Goal: Task Accomplishment & Management: Use online tool/utility

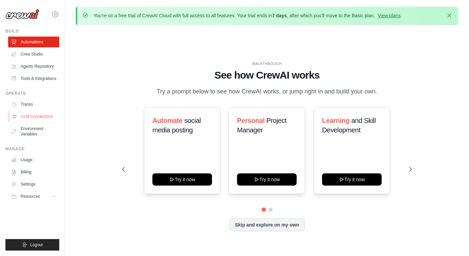
click at [37, 117] on link "LLM Connections" at bounding box center [34, 116] width 51 height 11
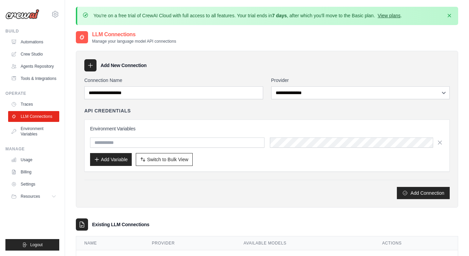
click at [387, 16] on link "View plans" at bounding box center [388, 15] width 23 height 5
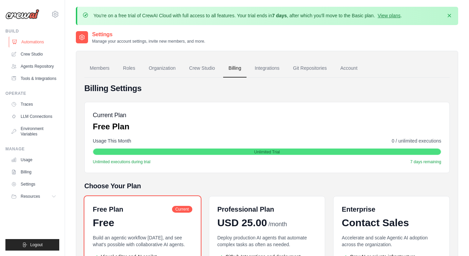
click at [32, 42] on link "Automations" at bounding box center [34, 42] width 51 height 11
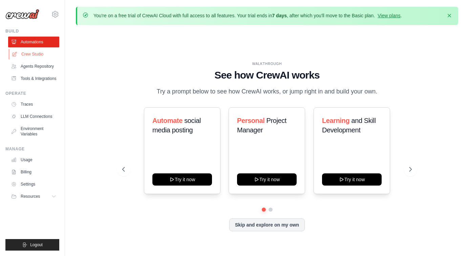
click at [29, 55] on link "Crew Studio" at bounding box center [34, 54] width 51 height 11
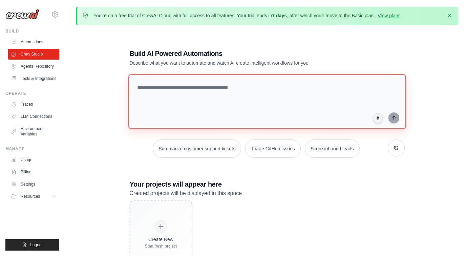
click at [151, 90] on textarea at bounding box center [266, 101] width 277 height 55
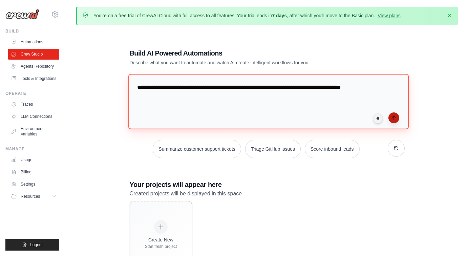
type textarea "**********"
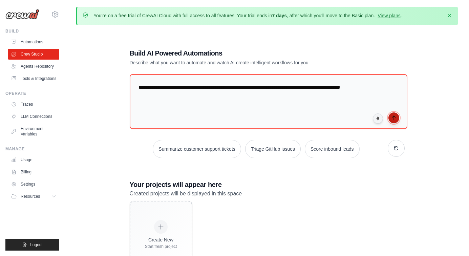
click at [395, 120] on icon "submit" at bounding box center [393, 117] width 5 height 5
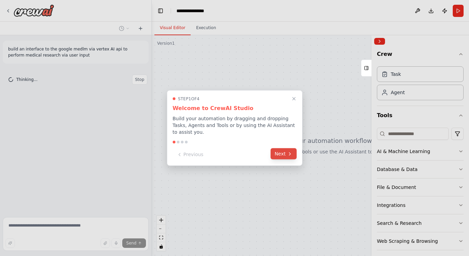
click at [283, 156] on button "Next" at bounding box center [283, 153] width 26 height 11
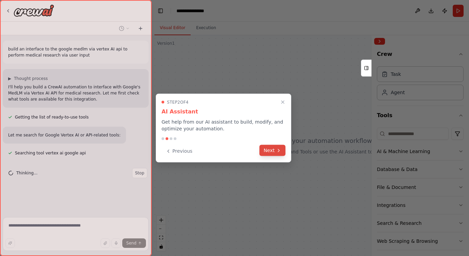
click at [280, 150] on icon at bounding box center [278, 149] width 5 height 5
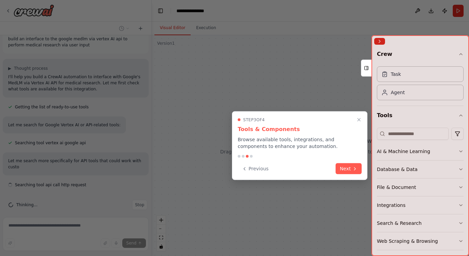
scroll to position [16, 0]
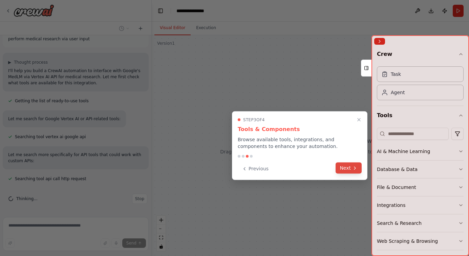
click at [350, 167] on button "Next" at bounding box center [348, 167] width 26 height 11
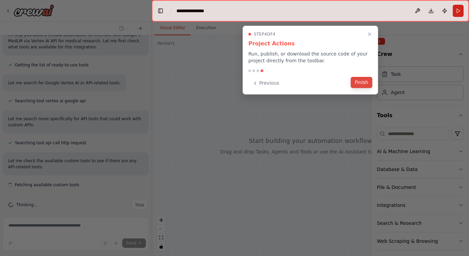
scroll to position [58, 0]
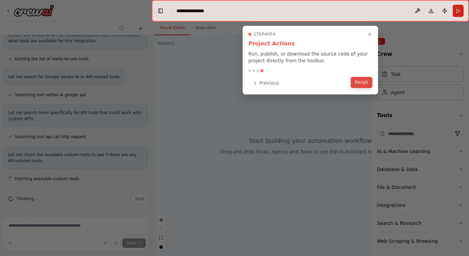
click at [361, 82] on button "Finish" at bounding box center [361, 82] width 22 height 11
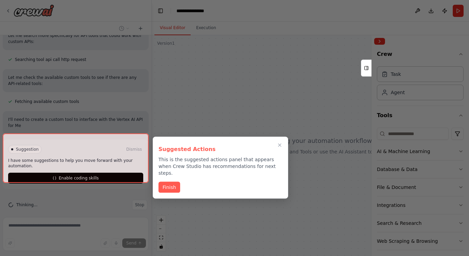
scroll to position [141, 0]
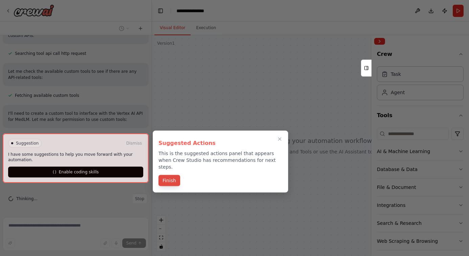
click at [168, 176] on button "Finish" at bounding box center [169, 180] width 22 height 11
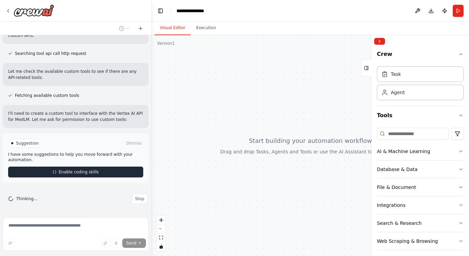
click at [97, 172] on span "Enable coding skills" at bounding box center [79, 171] width 40 height 5
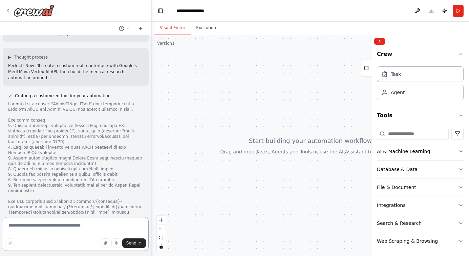
scroll to position [380, 0]
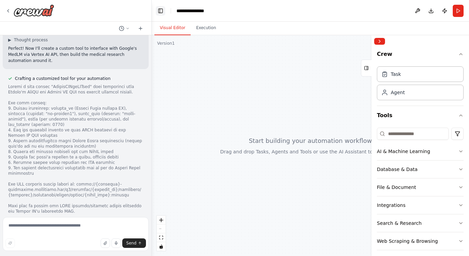
click at [159, 10] on button "Toggle Left Sidebar" at bounding box center [160, 10] width 9 height 9
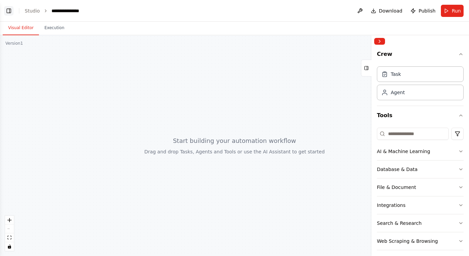
click at [7, 10] on button "Toggle Left Sidebar" at bounding box center [8, 10] width 9 height 9
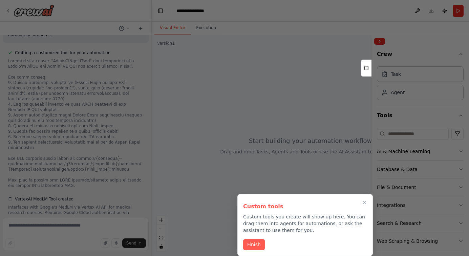
scroll to position [415, 0]
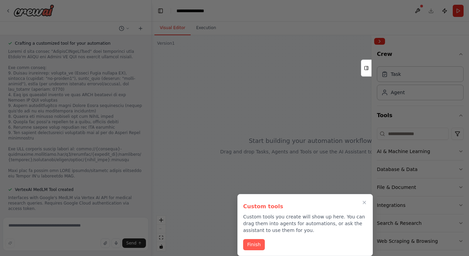
click at [371, 93] on div at bounding box center [234, 128] width 469 height 256
click at [255, 247] on button "Finish" at bounding box center [254, 243] width 22 height 11
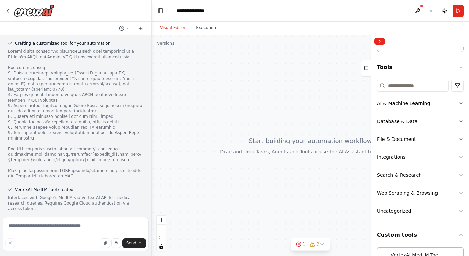
scroll to position [72, 0]
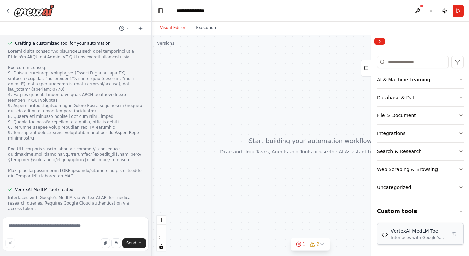
click at [394, 235] on div "Interfaces with Google's MedLM via Vertex AI API for medical research queries. …" at bounding box center [418, 237] width 56 height 5
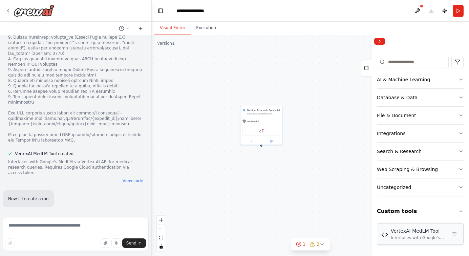
click at [383, 237] on img at bounding box center [384, 234] width 7 height 7
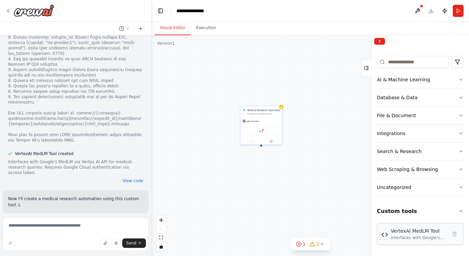
scroll to position [457, 0]
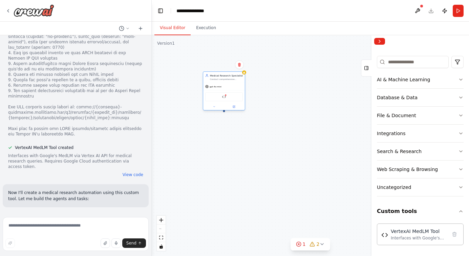
drag, startPoint x: 258, startPoint y: 120, endPoint x: 215, endPoint y: 84, distance: 55.2
click at [215, 84] on div "gpt-4o-mini" at bounding box center [224, 86] width 42 height 7
click at [223, 82] on div "Medical Research Specialist Conduct comprehensive medical research using Google…" at bounding box center [221, 77] width 42 height 11
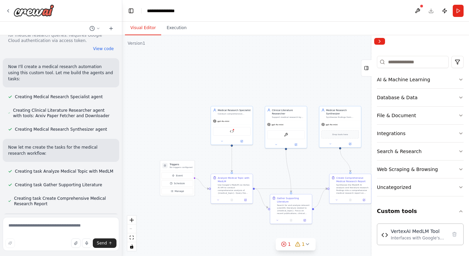
scroll to position [623, 0]
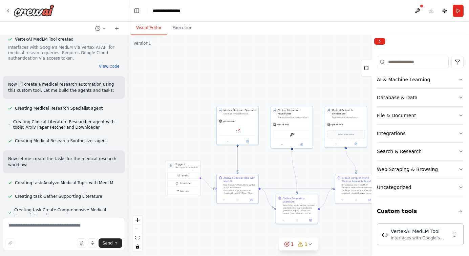
drag, startPoint x: 150, startPoint y: 116, endPoint x: 128, endPoint y: 113, distance: 21.9
click at [128, 113] on div "build an interface to the google medlm via vertex AI api to perform medical res…" at bounding box center [234, 128] width 469 height 256
click at [288, 244] on icon at bounding box center [286, 243] width 5 height 5
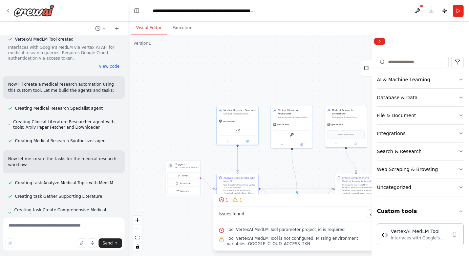
click at [252, 232] on div "Tool VertexAI MedLM Tool parameter project_id is required" at bounding box center [299, 229] width 160 height 9
click at [239, 238] on span "Tool VertexAI MedLM Tool is not configured. Missing environment variables: GOOG…" at bounding box center [303, 240] width 152 height 11
click at [264, 241] on span "Tool VertexAI MedLM Tool is not configured. Missing environment variables: GOOG…" at bounding box center [303, 240] width 152 height 11
click at [232, 131] on div "VertexAI MedLM Tool" at bounding box center [238, 130] width 38 height 9
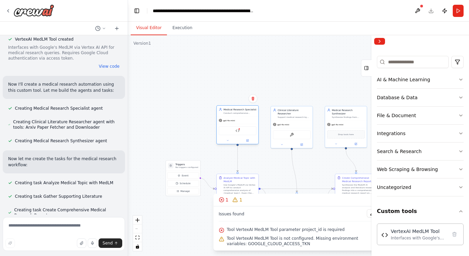
click at [232, 131] on div "VertexAI MedLM Tool" at bounding box center [238, 130] width 38 height 9
click at [225, 161] on div ".deletable-edge-delete-btn { width: 20px; height: 20px; border: 0px solid #ffff…" at bounding box center [298, 145] width 341 height 221
click at [246, 229] on span "Tool VertexAI MedLM Tool parameter project_id is required" at bounding box center [286, 229] width 118 height 5
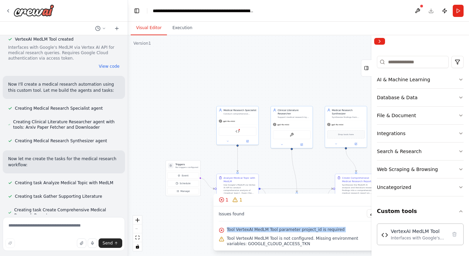
click at [187, 221] on div ".deletable-edge-delete-btn { width: 20px; height: 20px; border: 0px solid #ffff…" at bounding box center [298, 145] width 341 height 221
click at [222, 201] on icon at bounding box center [221, 199] width 5 height 5
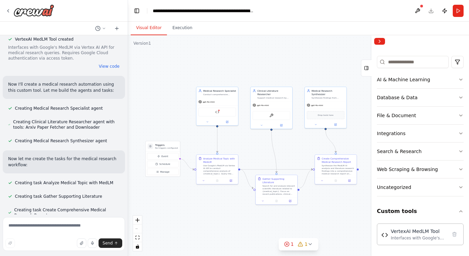
drag, startPoint x: 270, startPoint y: 163, endPoint x: 250, endPoint y: 144, distance: 27.8
click at [250, 144] on div ".deletable-edge-delete-btn { width: 20px; height: 20px; border: 0px solid #ffff…" at bounding box center [298, 145] width 341 height 221
click at [317, 213] on div ".deletable-edge-delete-btn { width: 20px; height: 20px; border: 0px solid #ffff…" at bounding box center [298, 145] width 341 height 221
click at [206, 161] on div "Analyze Medical Topic with MedLM" at bounding box center [217, 160] width 33 height 7
click at [229, 181] on icon at bounding box center [228, 180] width 3 height 3
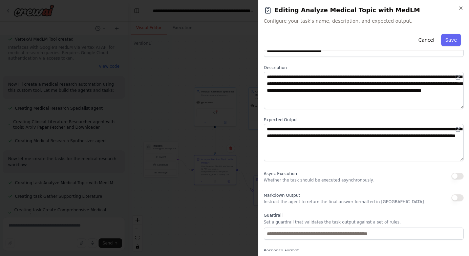
scroll to position [19, 0]
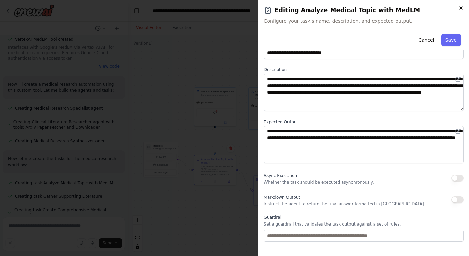
click at [460, 9] on icon "button" at bounding box center [460, 7] width 5 height 5
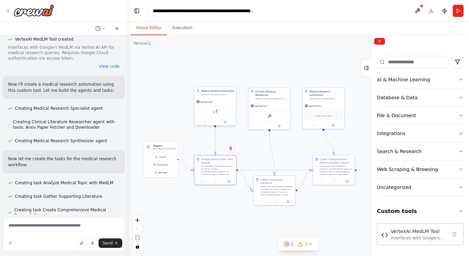
click at [225, 124] on div at bounding box center [215, 121] width 42 height 7
click at [226, 122] on icon at bounding box center [225, 121] width 3 height 3
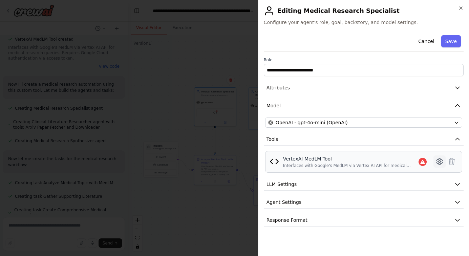
click at [438, 162] on icon at bounding box center [439, 161] width 8 height 8
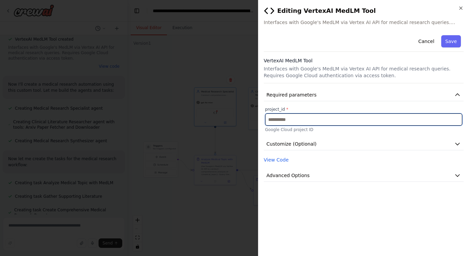
click at [291, 119] on input "text" at bounding box center [363, 119] width 197 height 12
paste input "**********"
type input "**********"
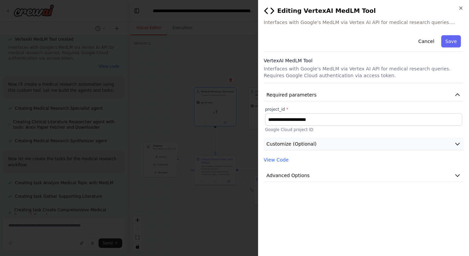
click at [342, 142] on button "Customize (Optional)" at bounding box center [364, 144] width 200 height 13
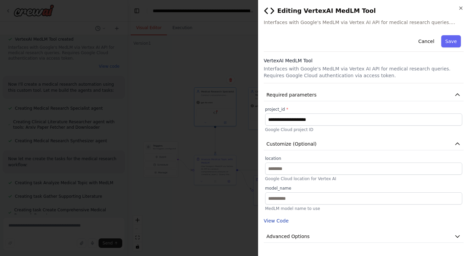
click at [280, 220] on button "View Code" at bounding box center [276, 220] width 25 height 7
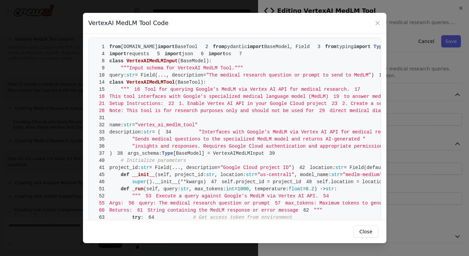
scroll to position [0, 0]
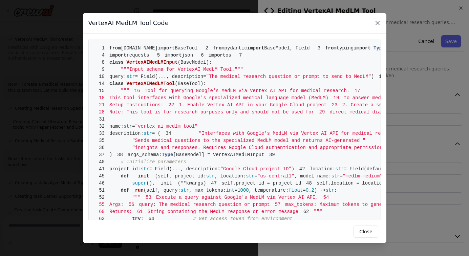
click at [378, 22] on icon at bounding box center [377, 23] width 7 height 7
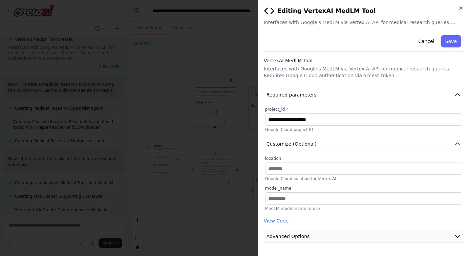
click at [357, 238] on button "Advanced Options" at bounding box center [364, 236] width 200 height 13
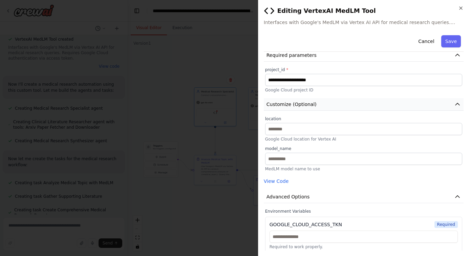
scroll to position [43, 0]
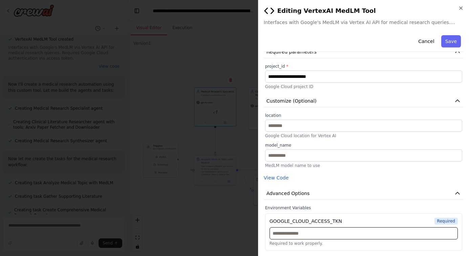
click at [307, 237] on input "text" at bounding box center [363, 233] width 188 height 12
paste input "**********"
type input "**********"
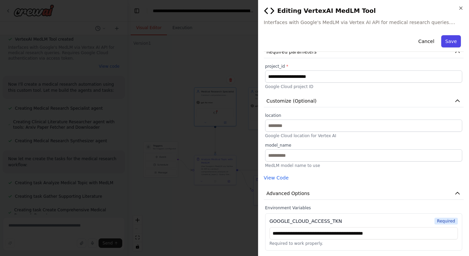
click at [453, 42] on button "Save" at bounding box center [451, 41] width 20 height 12
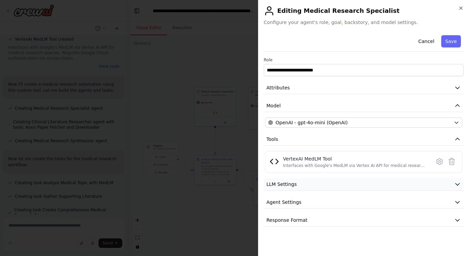
click at [457, 182] on icon "button" at bounding box center [457, 184] width 7 height 7
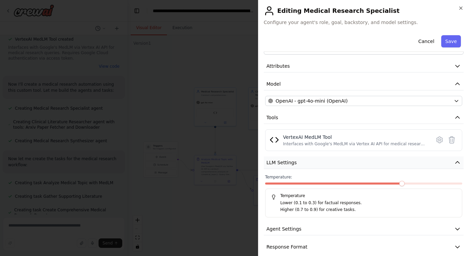
scroll to position [30, 0]
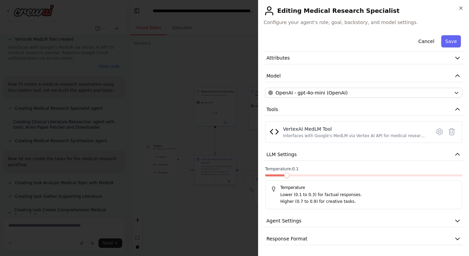
click at [288, 176] on span at bounding box center [286, 175] width 5 height 5
click at [459, 154] on icon "button" at bounding box center [457, 154] width 7 height 7
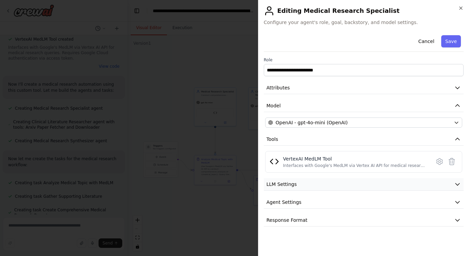
scroll to position [0, 0]
click at [455, 201] on icon "button" at bounding box center [457, 202] width 7 height 7
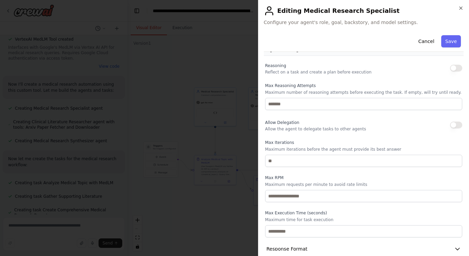
scroll to position [163, 0]
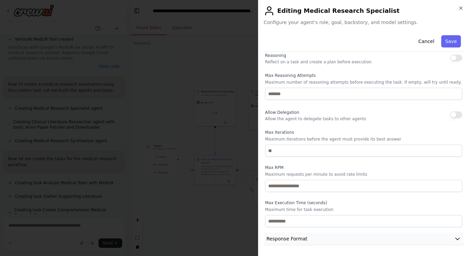
click at [457, 238] on icon "button" at bounding box center [457, 238] width 7 height 7
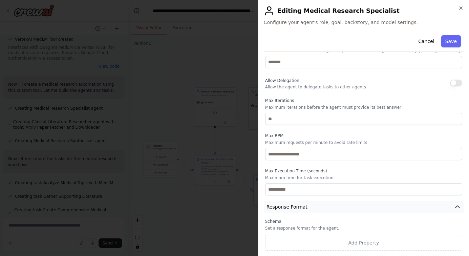
click at [457, 209] on icon "button" at bounding box center [457, 206] width 7 height 7
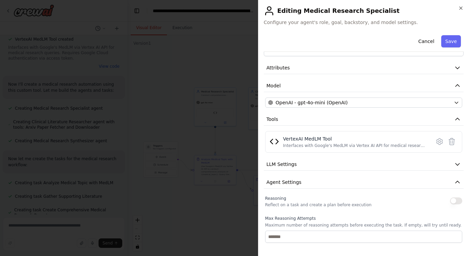
scroll to position [0, 0]
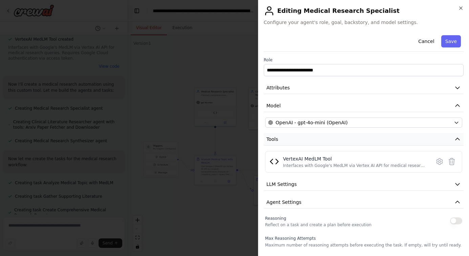
click at [458, 138] on icon "button" at bounding box center [457, 139] width 7 height 7
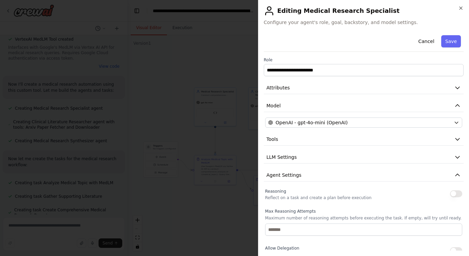
click at [456, 194] on button "button" at bounding box center [456, 193] width 12 height 7
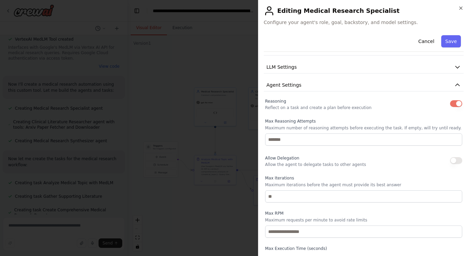
scroll to position [95, 0]
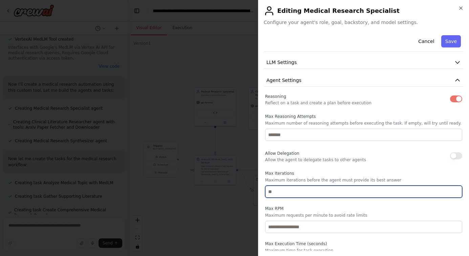
click at [270, 192] on input "number" at bounding box center [363, 191] width 197 height 12
type input "*"
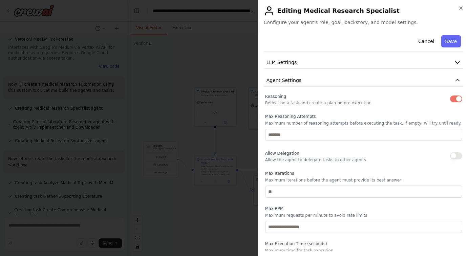
click at [337, 203] on div "Reasoning Reflect on a task and create a plan before execution Max Reasoning At…" at bounding box center [363, 180] width 197 height 176
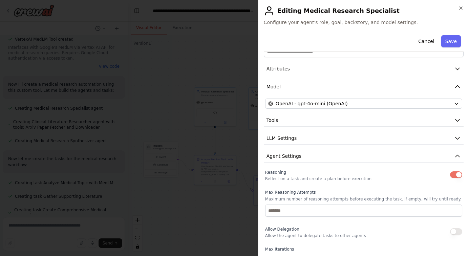
scroll to position [0, 0]
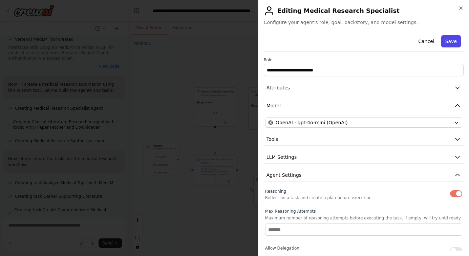
click at [452, 43] on button "Save" at bounding box center [451, 41] width 20 height 12
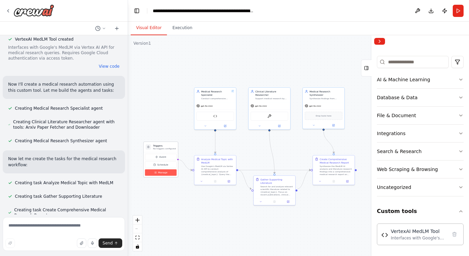
click at [163, 173] on span "Manage" at bounding box center [162, 172] width 9 height 3
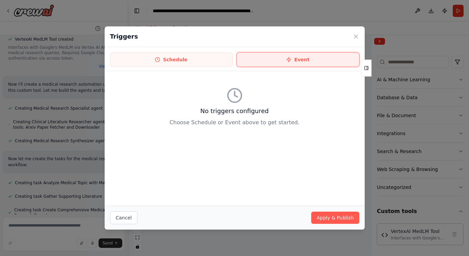
click at [291, 60] on icon at bounding box center [288, 59] width 5 height 5
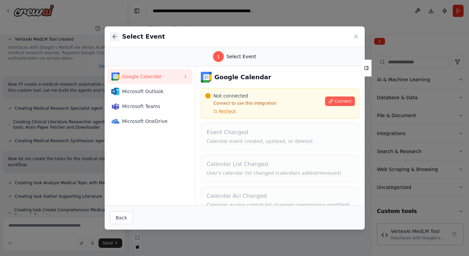
click at [118, 38] on button at bounding box center [114, 36] width 9 height 9
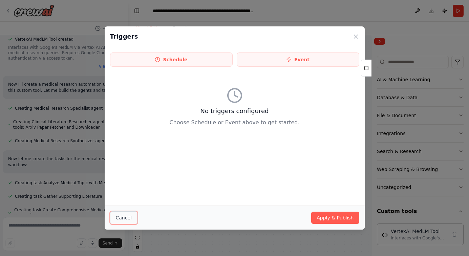
click at [123, 218] on button "Cancel" at bounding box center [123, 217] width 27 height 13
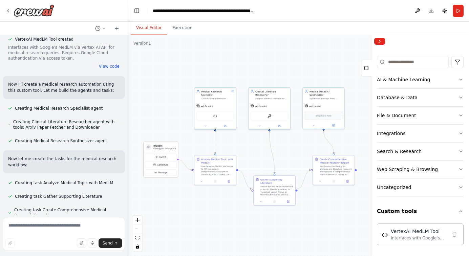
click at [149, 149] on div at bounding box center [147, 146] width 5 height 5
click at [154, 175] on button "Manage" at bounding box center [160, 172] width 31 height 6
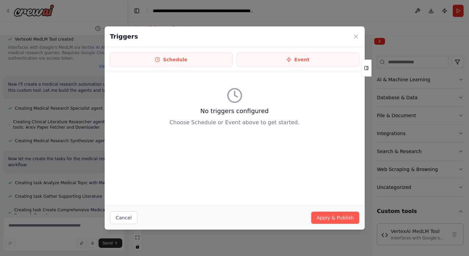
click at [351, 35] on div "Triggers" at bounding box center [235, 36] width 260 height 21
click at [355, 35] on icon at bounding box center [355, 36] width 7 height 7
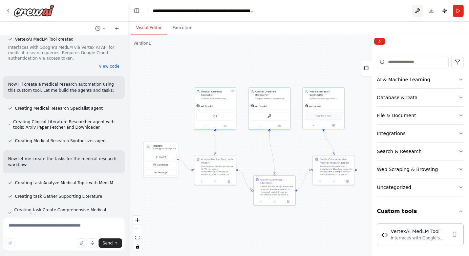
click at [418, 9] on button at bounding box center [417, 11] width 11 height 12
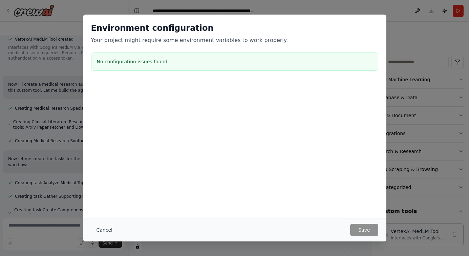
click at [110, 233] on button "Cancel" at bounding box center [104, 230] width 27 height 12
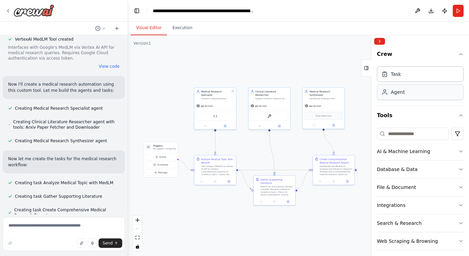
click at [404, 93] on div "Agent" at bounding box center [419, 92] width 87 height 16
click at [415, 74] on div "Task" at bounding box center [419, 74] width 87 height 16
click at [409, 133] on input at bounding box center [412, 134] width 72 height 12
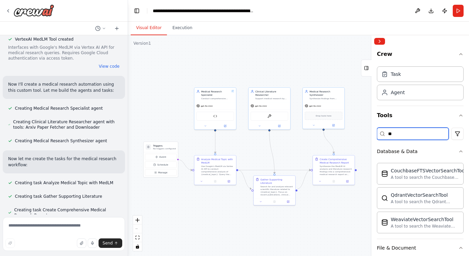
type input "*"
type input "*****"
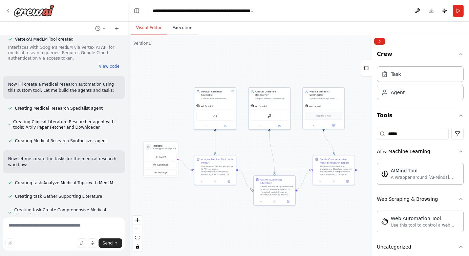
click at [181, 27] on button "Execution" at bounding box center [182, 28] width 31 height 14
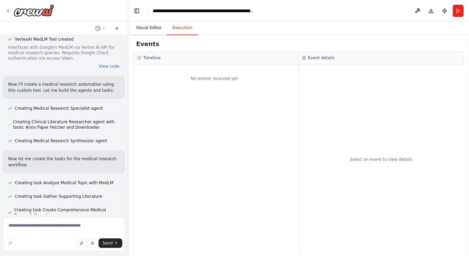
click at [145, 26] on button "Visual Editor" at bounding box center [149, 28] width 36 height 14
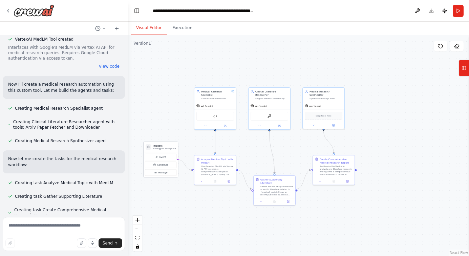
click at [162, 147] on p "No triggers configured" at bounding box center [164, 148] width 23 height 3
click at [171, 144] on h3 "Triggers" at bounding box center [164, 145] width 23 height 3
click at [173, 147] on p "No triggers configured" at bounding box center [164, 148] width 23 height 3
drag, startPoint x: 173, startPoint y: 147, endPoint x: 165, endPoint y: 141, distance: 9.4
click at [165, 141] on p "No triggers configured" at bounding box center [157, 141] width 23 height 3
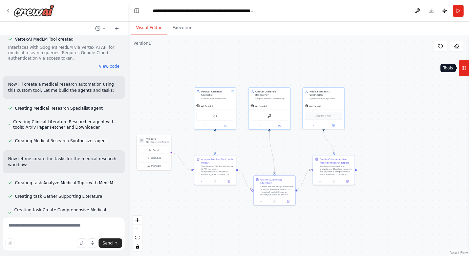
click at [465, 70] on icon at bounding box center [463, 68] width 5 height 11
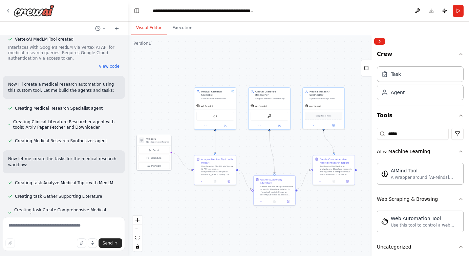
click at [164, 139] on h3 "Triggers" at bounding box center [157, 138] width 23 height 3
click at [159, 139] on h3 "Triggers" at bounding box center [157, 138] width 23 height 3
click at [202, 167] on div "Use Google's MedLM via Vertex AI API to conduct comprehensive analysis of {medi…" at bounding box center [217, 169] width 33 height 11
click at [202, 180] on icon at bounding box center [201, 180] width 1 height 1
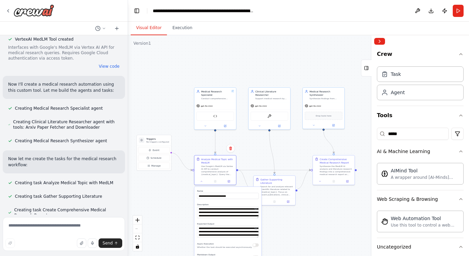
click at [179, 185] on div ".deletable-edge-delete-btn { width: 20px; height: 20px; border: 0px solid #ffff…" at bounding box center [298, 145] width 341 height 221
click at [201, 182] on div at bounding box center [215, 180] width 42 height 7
click at [201, 181] on icon at bounding box center [201, 180] width 1 height 1
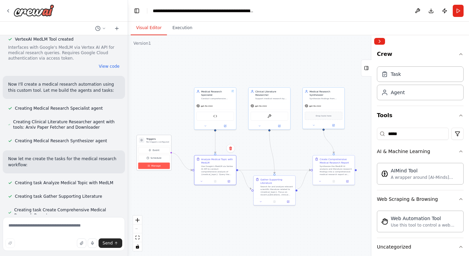
click at [154, 164] on span "Manage" at bounding box center [155, 165] width 9 height 3
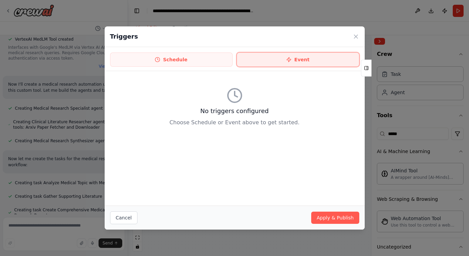
click at [295, 56] on button "Event" at bounding box center [297, 59] width 122 height 14
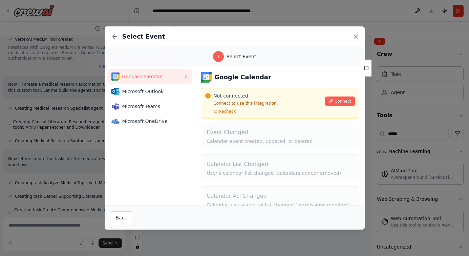
click at [356, 36] on icon at bounding box center [355, 36] width 3 height 3
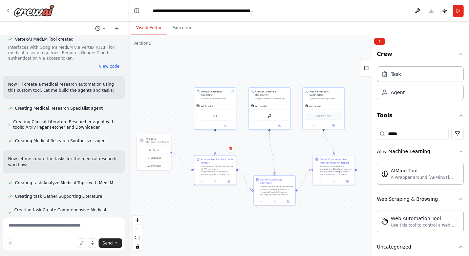
click at [105, 27] on icon at bounding box center [104, 28] width 4 height 4
click at [145, 53] on div ".deletable-edge-delete-btn { width: 20px; height: 20px; border: 0px solid #ffff…" at bounding box center [298, 145] width 341 height 221
click at [87, 24] on div at bounding box center [64, 128] width 128 height 256
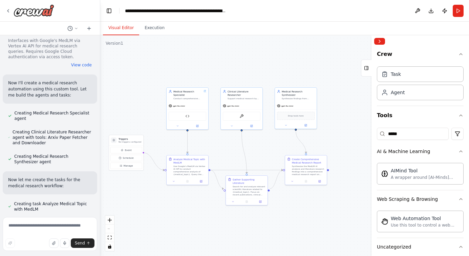
scroll to position [746, 0]
drag, startPoint x: 127, startPoint y: 44, endPoint x: 99, endPoint y: 43, distance: 27.4
click at [99, 43] on div "build an interface to the google medlm via vertex AI api to perform medical res…" at bounding box center [234, 128] width 469 height 256
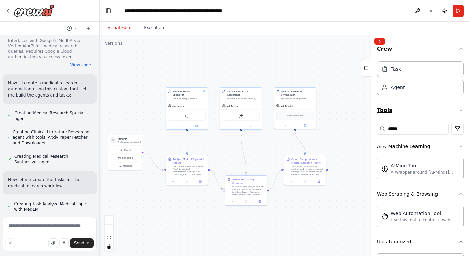
click at [459, 108] on icon "button" at bounding box center [460, 110] width 5 height 5
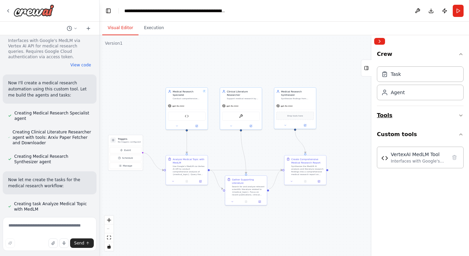
click at [459, 114] on icon "button" at bounding box center [460, 115] width 5 height 5
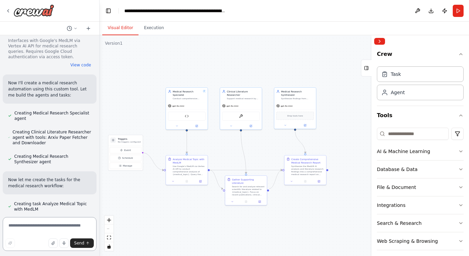
click at [33, 229] on textarea at bounding box center [50, 234] width 94 height 34
type textarea "**********"
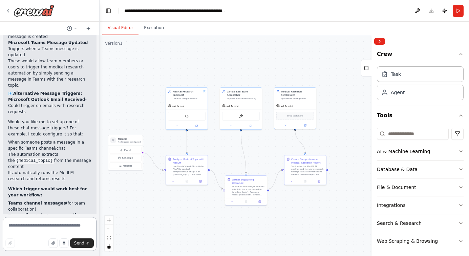
scroll to position [1581, 0]
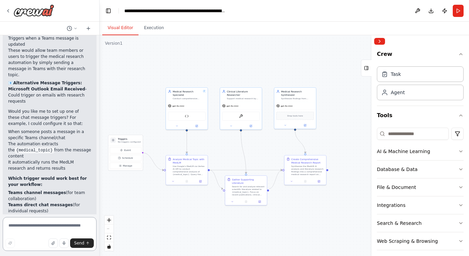
click at [27, 226] on textarea at bounding box center [50, 234] width 94 height 34
type textarea "**********"
click at [78, 242] on span "Send" at bounding box center [79, 242] width 10 height 5
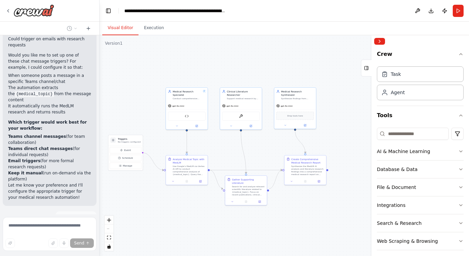
scroll to position [1641, 0]
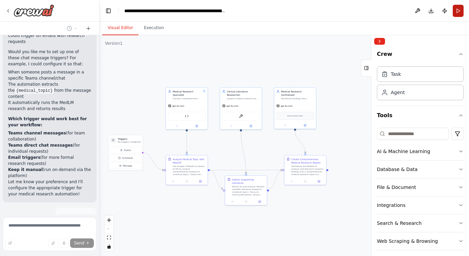
click at [457, 10] on button "Run" at bounding box center [457, 11] width 11 height 12
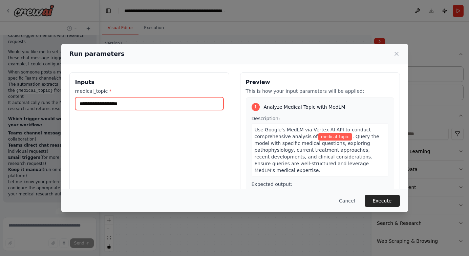
click at [138, 107] on input "medical_topic *" at bounding box center [149, 103] width 148 height 13
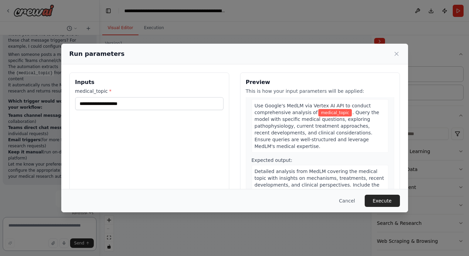
scroll to position [0, 0]
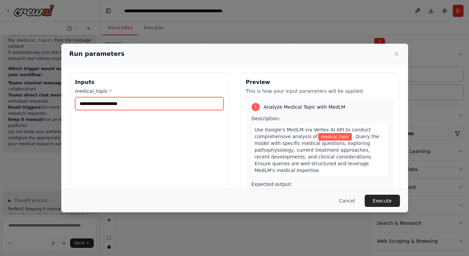
click at [99, 102] on input "medical_topic *" at bounding box center [149, 103] width 148 height 13
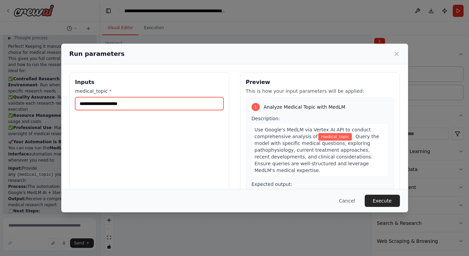
scroll to position [1859, 0]
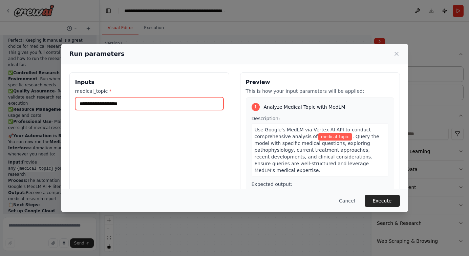
paste input "**********"
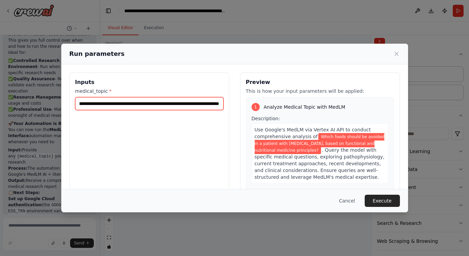
scroll to position [1877, 0]
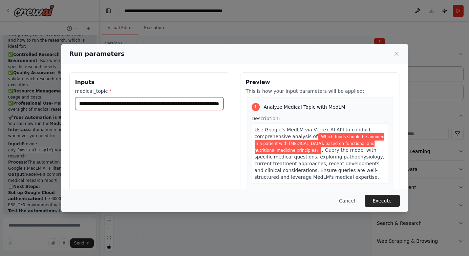
type input "**********"
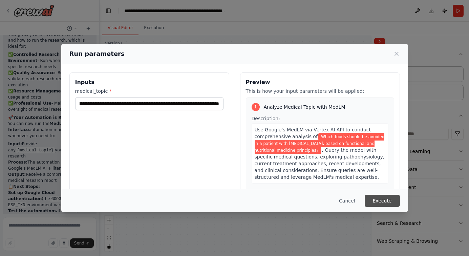
scroll to position [0, 0]
click at [383, 200] on button "Execute" at bounding box center [381, 201] width 35 height 12
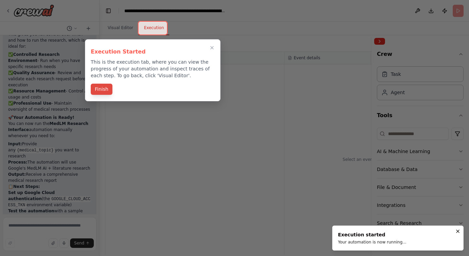
click at [102, 91] on button "Finish" at bounding box center [102, 89] width 22 height 11
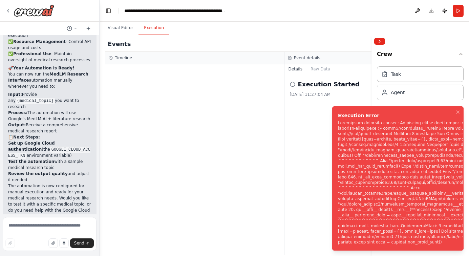
scroll to position [1932, 0]
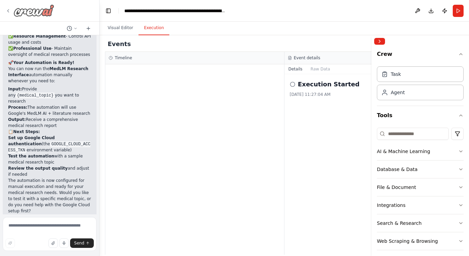
click at [8, 8] on icon at bounding box center [7, 10] width 5 height 5
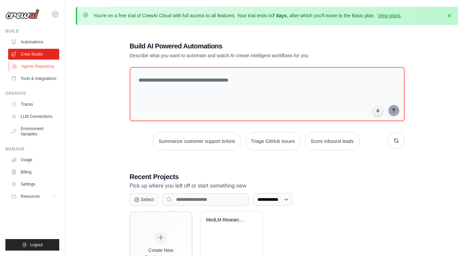
click at [35, 68] on link "Agents Repository" at bounding box center [34, 66] width 51 height 11
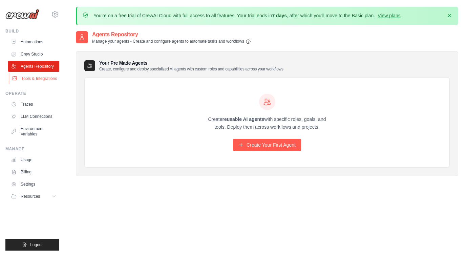
click at [35, 78] on link "Tools & Integrations" at bounding box center [34, 78] width 51 height 11
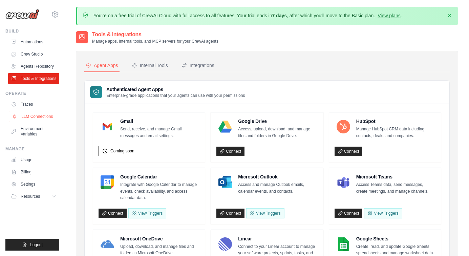
click at [40, 117] on link "LLM Connections" at bounding box center [34, 116] width 51 height 11
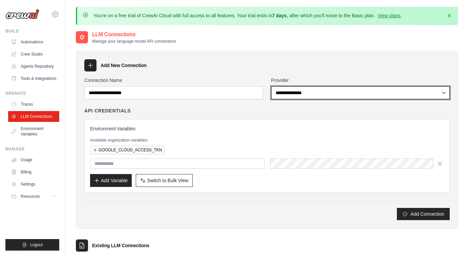
click at [284, 94] on select "**********" at bounding box center [360, 92] width 179 height 13
select select "******"
click at [271, 86] on select "**********" at bounding box center [360, 92] width 179 height 13
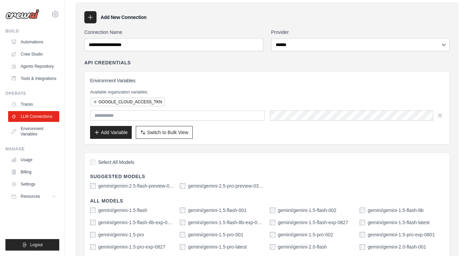
scroll to position [46, 0]
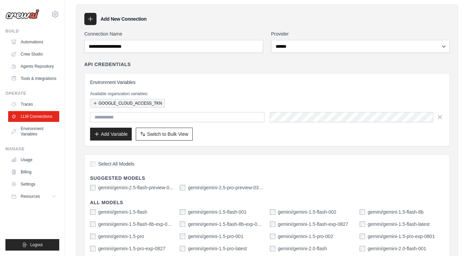
click at [124, 102] on button "GOOGLE_CLOUD_ACCESS_TKN" at bounding box center [127, 103] width 75 height 9
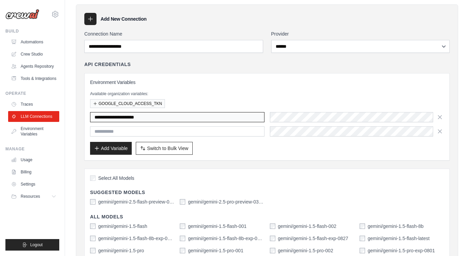
click at [211, 118] on input "**********" at bounding box center [177, 117] width 174 height 10
click at [439, 132] on icon "button" at bounding box center [439, 131] width 7 height 7
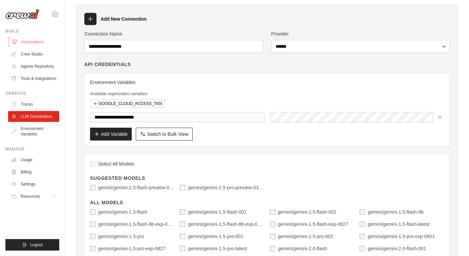
click at [39, 42] on link "Automations" at bounding box center [34, 42] width 51 height 11
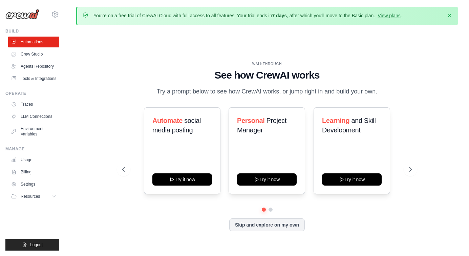
scroll to position [23, 0]
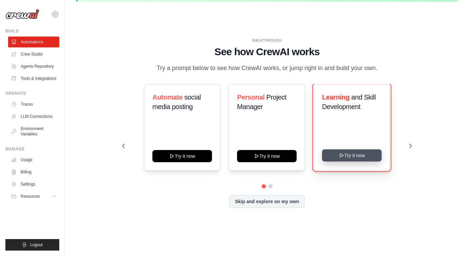
click at [349, 155] on button "Try it now" at bounding box center [352, 155] width 60 height 12
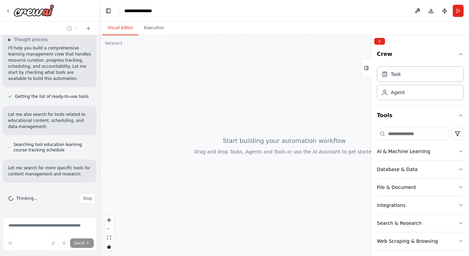
scroll to position [76, 0]
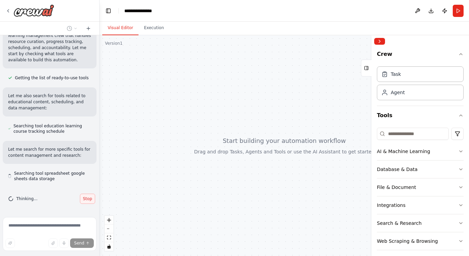
click at [88, 199] on span "Stop" at bounding box center [87, 198] width 9 height 5
type textarea "**********"
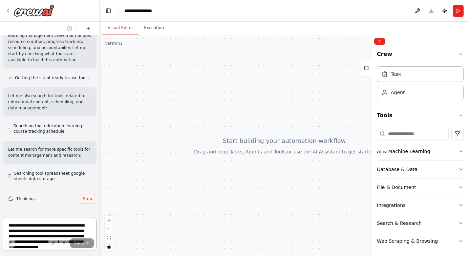
scroll to position [0, 0]
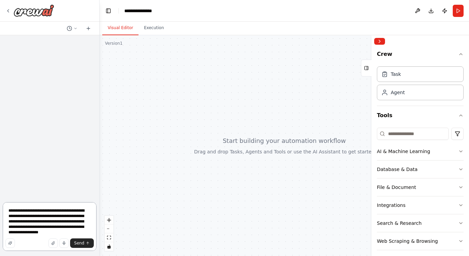
click at [52, 220] on textarea "**********" at bounding box center [50, 226] width 94 height 49
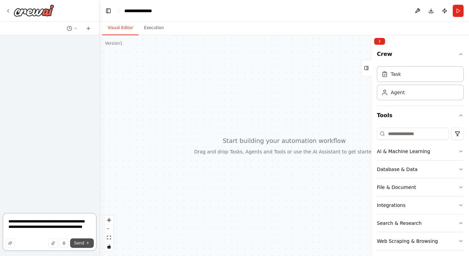
type textarea "**********"
click at [81, 243] on span "Send" at bounding box center [79, 242] width 10 height 5
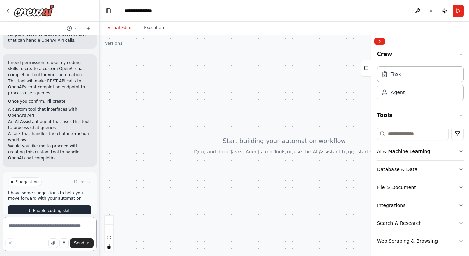
scroll to position [306, 0]
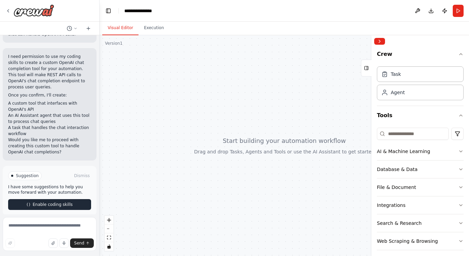
click at [50, 202] on span "Enable coding skills" at bounding box center [52, 204] width 40 height 5
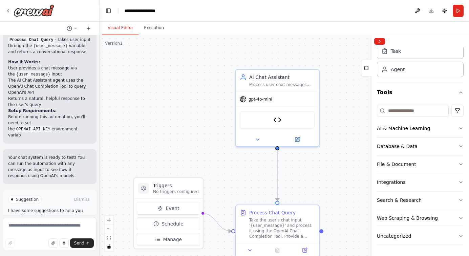
scroll to position [879, 0]
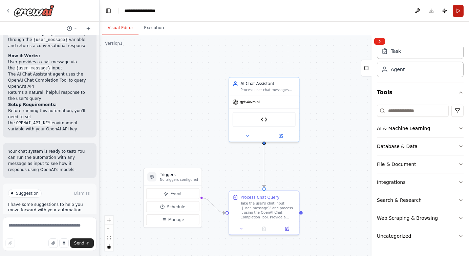
click at [459, 10] on button "Run" at bounding box center [457, 11] width 11 height 12
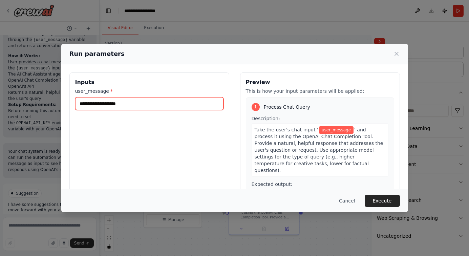
click at [140, 104] on input "user_message *" at bounding box center [149, 103] width 148 height 13
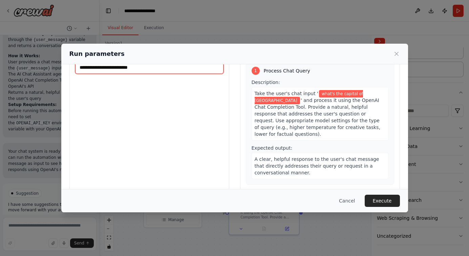
scroll to position [39, 0]
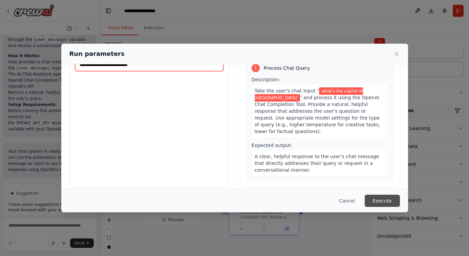
type input "**********"
click at [383, 200] on button "Execute" at bounding box center [381, 201] width 35 height 12
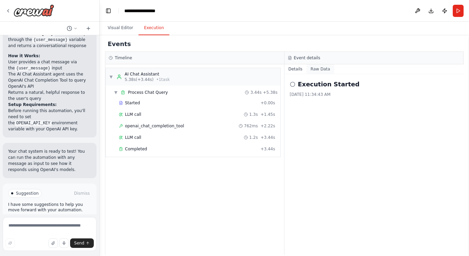
click at [318, 68] on button "Raw Data" at bounding box center [320, 68] width 28 height 9
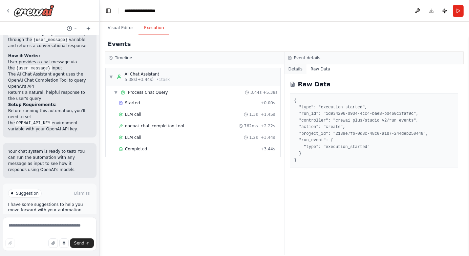
click at [294, 69] on button "Details" at bounding box center [295, 68] width 22 height 9
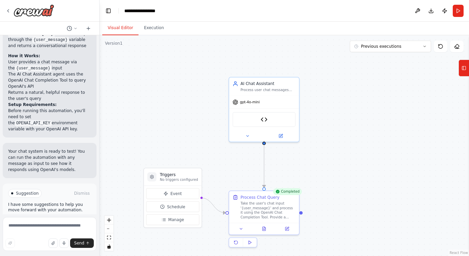
click at [120, 25] on button "Visual Editor" at bounding box center [120, 28] width 36 height 14
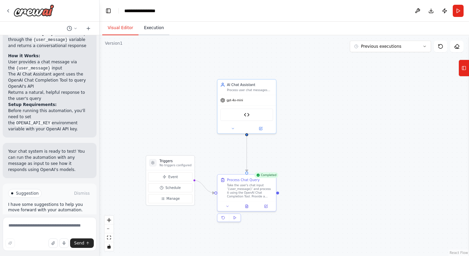
click at [153, 28] on button "Execution" at bounding box center [153, 28] width 31 height 14
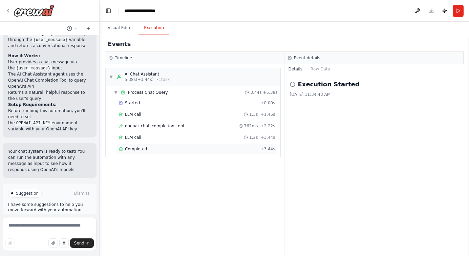
click at [159, 150] on div "Completed" at bounding box center [188, 148] width 139 height 5
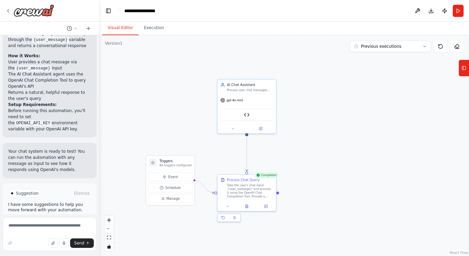
click at [118, 27] on button "Visual Editor" at bounding box center [120, 28] width 36 height 14
click at [246, 114] on img at bounding box center [247, 114] width 6 height 6
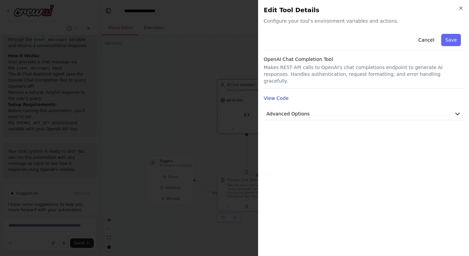
click at [275, 95] on button "View Code" at bounding box center [276, 98] width 25 height 7
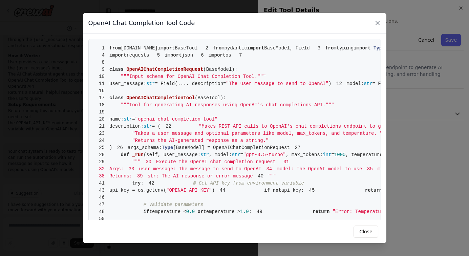
click at [377, 26] on icon at bounding box center [377, 23] width 7 height 7
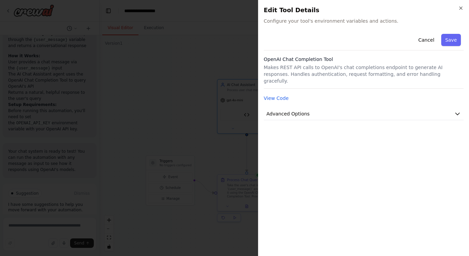
click at [409, 113] on div "Cancel Save OpenAI Chat Completion Tool Makes REST API calls to OpenAI's chat c…" at bounding box center [364, 140] width 200 height 219
click at [429, 108] on button "Advanced Options" at bounding box center [364, 114] width 200 height 13
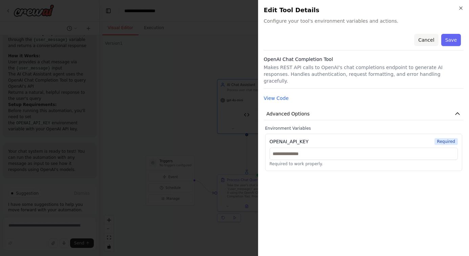
click at [430, 39] on button "Cancel" at bounding box center [426, 40] width 24 height 12
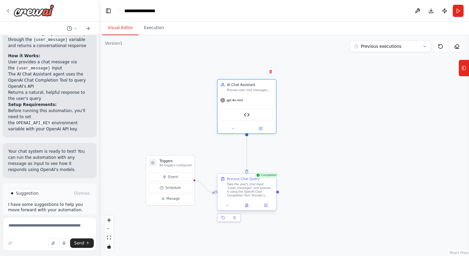
click at [239, 187] on div "Take the user's chat input '{user_message}' and process it using the OpenAI Cha…" at bounding box center [250, 189] width 46 height 15
click at [247, 206] on icon at bounding box center [246, 206] width 1 height 0
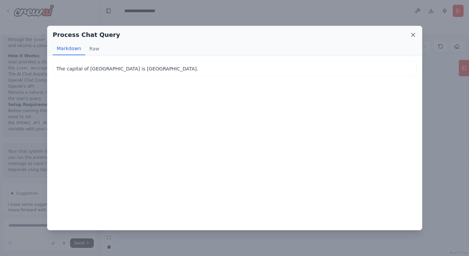
click at [413, 32] on icon at bounding box center [412, 34] width 7 height 7
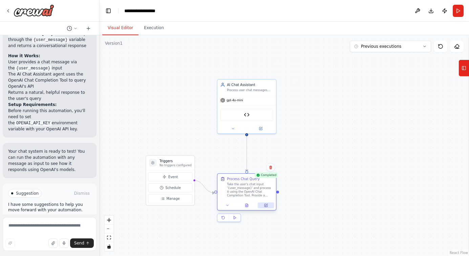
click at [266, 206] on icon at bounding box center [265, 205] width 3 height 3
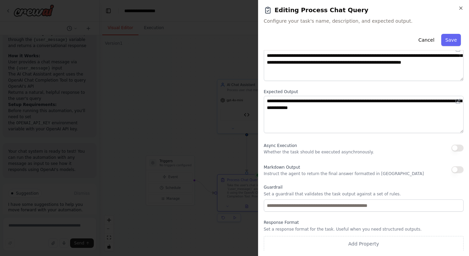
scroll to position [50, 0]
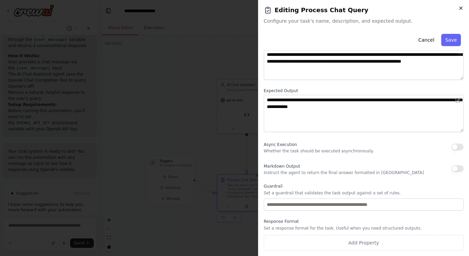
click at [461, 7] on icon "button" at bounding box center [460, 8] width 3 height 3
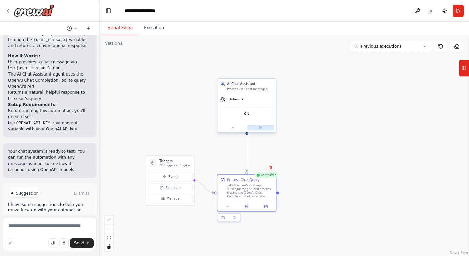
click at [260, 128] on icon at bounding box center [260, 127] width 3 height 3
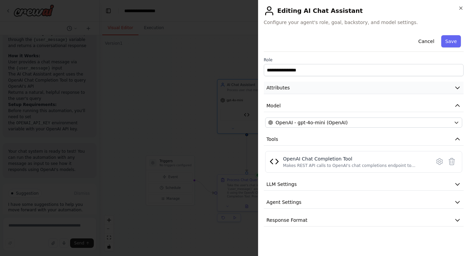
click at [332, 87] on button "Attributes" at bounding box center [364, 88] width 200 height 13
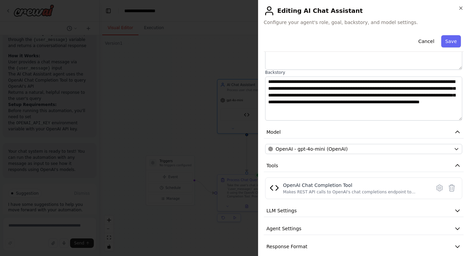
scroll to position [88, 0]
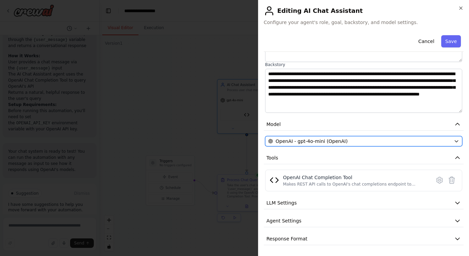
click at [378, 141] on div "OpenAI - gpt-4o-mini (OpenAI)" at bounding box center [359, 141] width 183 height 7
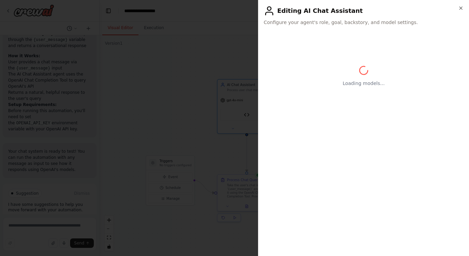
scroll to position [0, 0]
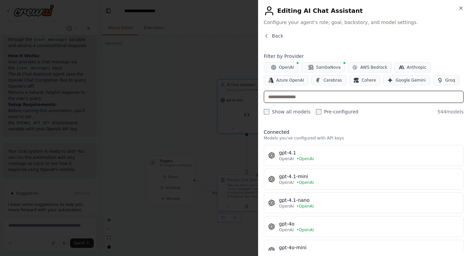
click at [296, 96] on input "text" at bounding box center [364, 97] width 200 height 12
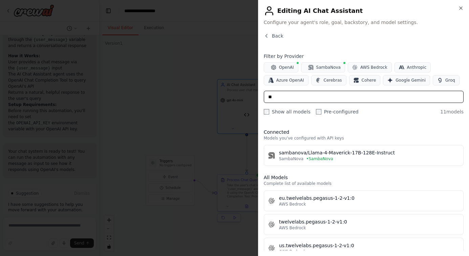
type input "*"
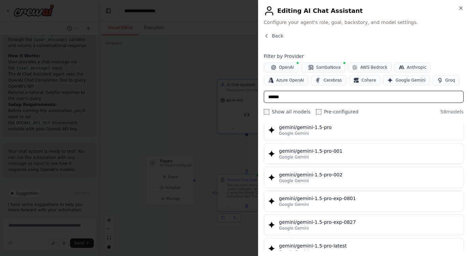
scroll to position [219, 0]
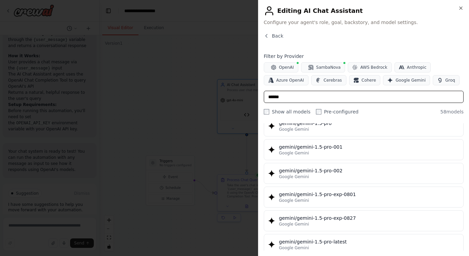
click at [406, 100] on input "******" at bounding box center [364, 97] width 200 height 12
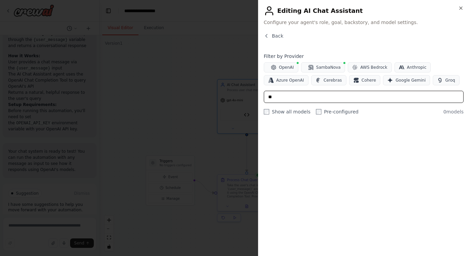
scroll to position [0, 0]
type input "*"
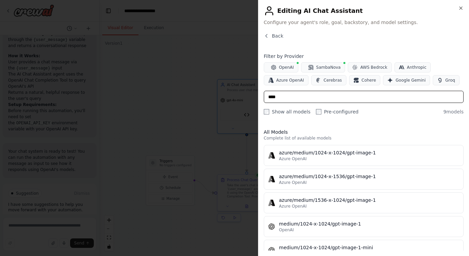
type input "***"
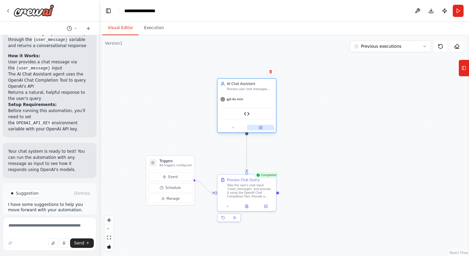
click at [261, 130] on button at bounding box center [260, 127] width 27 height 6
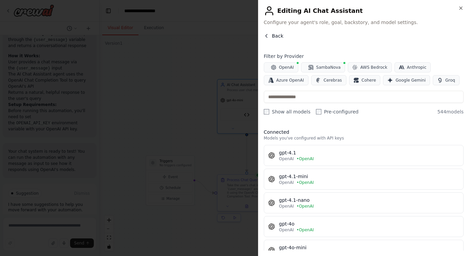
click at [265, 33] on icon "button" at bounding box center [266, 35] width 5 height 5
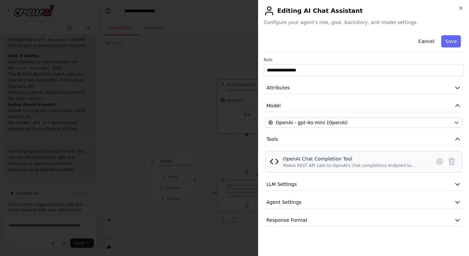
click at [293, 160] on div "OpenAI Chat Completion Tool" at bounding box center [354, 158] width 143 height 7
click at [438, 162] on icon at bounding box center [439, 161] width 2 height 2
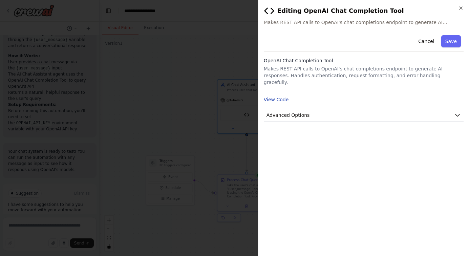
click at [273, 96] on button "View Code" at bounding box center [276, 99] width 25 height 7
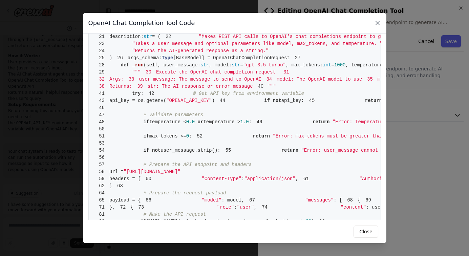
click at [376, 23] on icon at bounding box center [377, 23] width 7 height 7
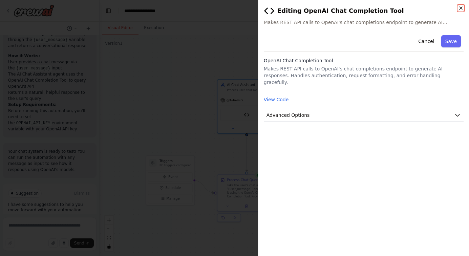
click at [460, 6] on icon "button" at bounding box center [460, 7] width 5 height 5
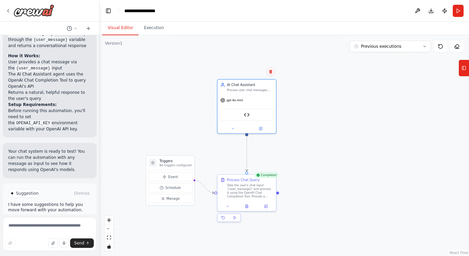
click at [270, 72] on icon at bounding box center [270, 72] width 3 height 4
click at [249, 73] on button "Confirm" at bounding box center [251, 72] width 24 height 8
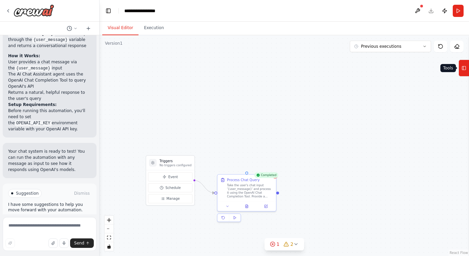
click at [463, 72] on icon at bounding box center [463, 68] width 5 height 11
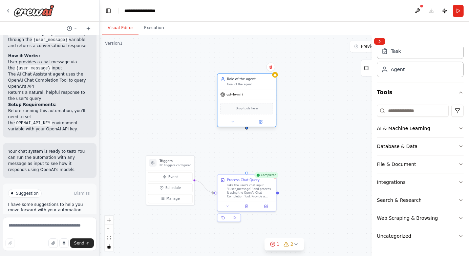
drag, startPoint x: 294, startPoint y: 114, endPoint x: 259, endPoint y: 81, distance: 48.3
click at [259, 81] on div "Role of the agent" at bounding box center [250, 79] width 46 height 5
click at [261, 122] on icon at bounding box center [260, 121] width 3 height 3
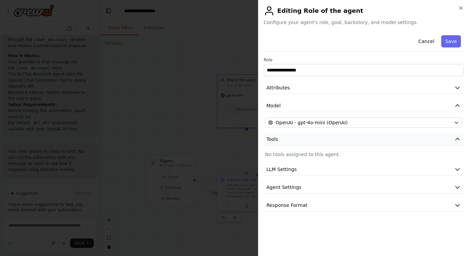
click at [398, 139] on button "Tools" at bounding box center [364, 139] width 200 height 13
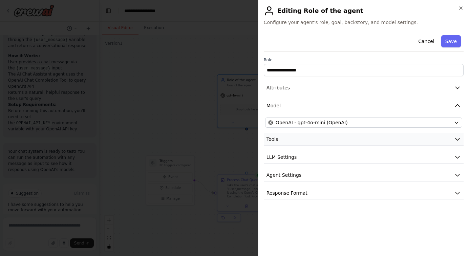
click at [398, 139] on button "Tools" at bounding box center [364, 139] width 200 height 13
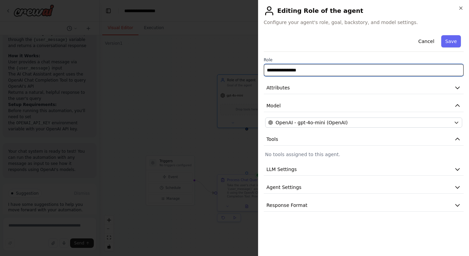
click at [362, 67] on input "**********" at bounding box center [364, 70] width 200 height 12
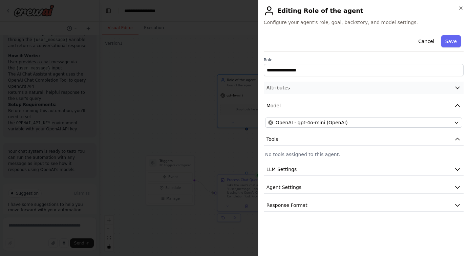
click at [388, 87] on button "Attributes" at bounding box center [364, 88] width 200 height 13
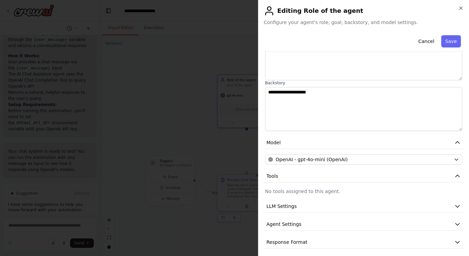
scroll to position [73, 0]
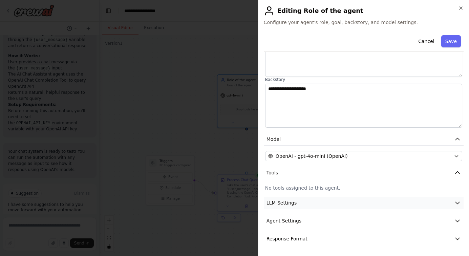
click at [360, 201] on button "LLM Settings" at bounding box center [364, 203] width 200 height 13
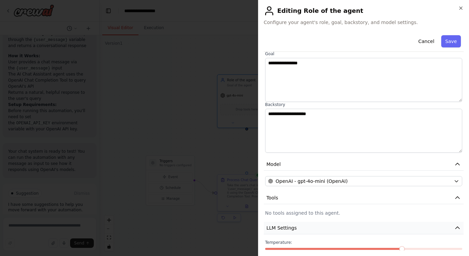
scroll to position [0, 0]
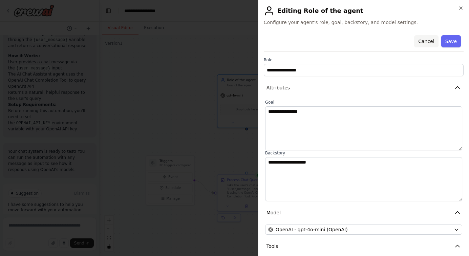
click at [427, 41] on button "Cancel" at bounding box center [426, 41] width 24 height 12
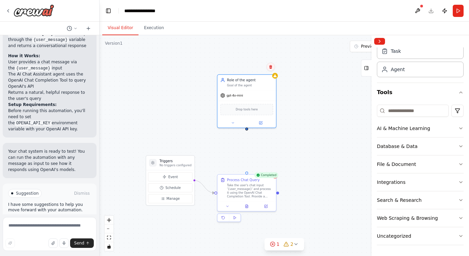
click at [271, 67] on icon at bounding box center [270, 67] width 4 height 4
click at [271, 68] on icon at bounding box center [270, 67] width 3 height 4
click at [269, 67] on icon at bounding box center [270, 67] width 3 height 4
click at [252, 67] on button "Confirm" at bounding box center [251, 67] width 24 height 8
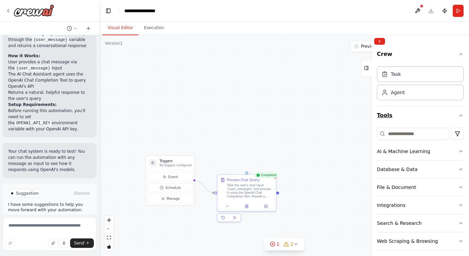
click at [383, 115] on button "Tools" at bounding box center [419, 115] width 87 height 19
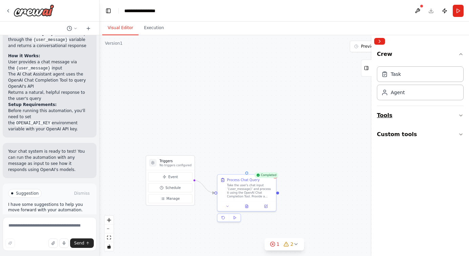
click at [383, 115] on button "Tools" at bounding box center [419, 115] width 87 height 19
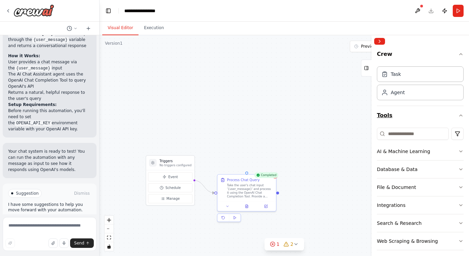
click at [383, 115] on button "Tools" at bounding box center [419, 115] width 87 height 19
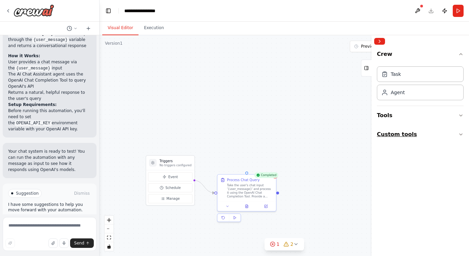
click at [391, 134] on button "Custom tools" at bounding box center [419, 134] width 87 height 19
click at [385, 117] on button "Tools" at bounding box center [419, 115] width 87 height 19
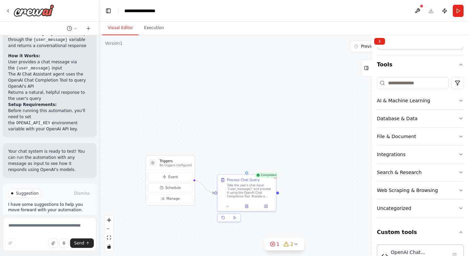
scroll to position [51, 0]
click at [401, 172] on div "Search & Research" at bounding box center [398, 171] width 45 height 7
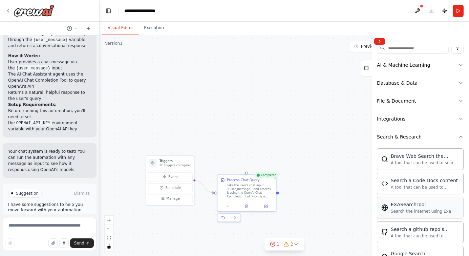
scroll to position [0, 0]
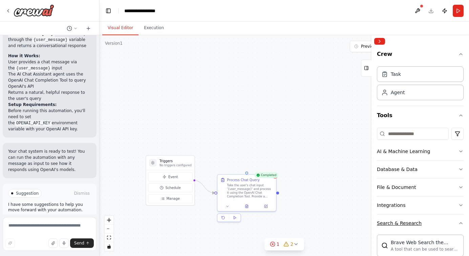
click at [408, 222] on div "Search & Research" at bounding box center [398, 223] width 45 height 7
click at [409, 187] on div "File & Document" at bounding box center [395, 187] width 39 height 7
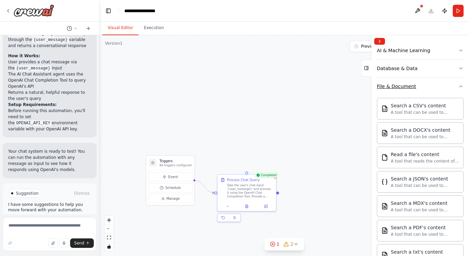
scroll to position [19, 0]
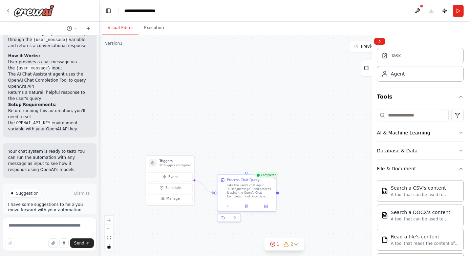
click at [395, 168] on div "File & Document" at bounding box center [395, 168] width 39 height 7
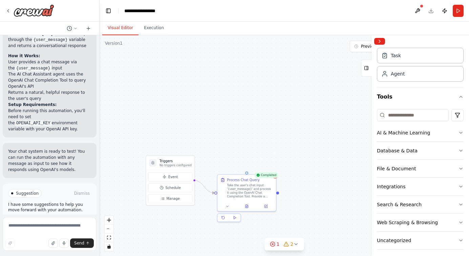
scroll to position [0, 0]
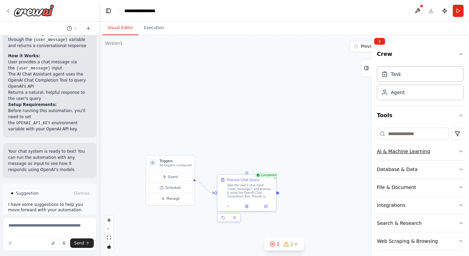
click at [420, 150] on div "AI & Machine Learning" at bounding box center [402, 151] width 53 height 7
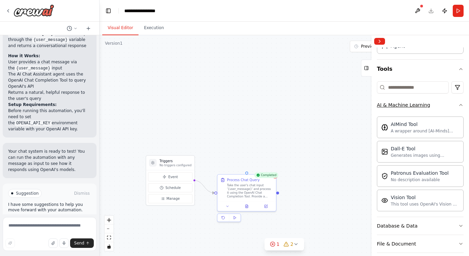
scroll to position [48, 0]
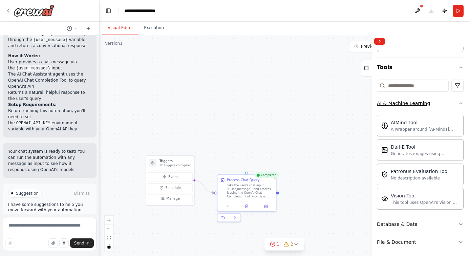
click at [451, 109] on button "AI & Machine Learning" at bounding box center [419, 103] width 87 height 18
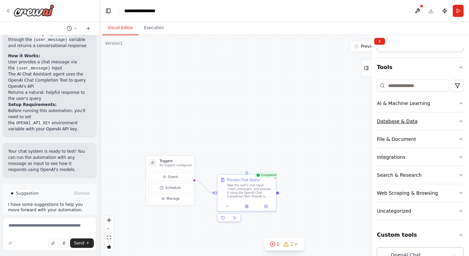
scroll to position [72, 0]
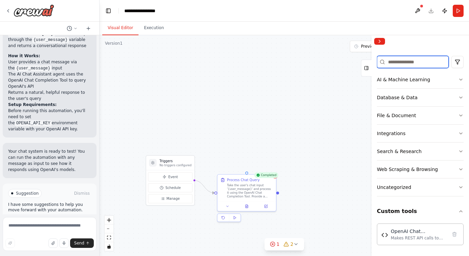
click at [397, 63] on input at bounding box center [412, 62] width 72 height 12
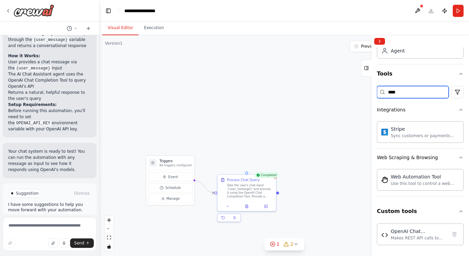
scroll to position [0, 0]
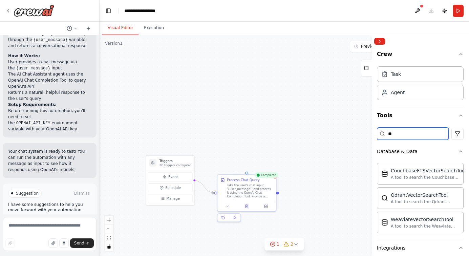
type input "*"
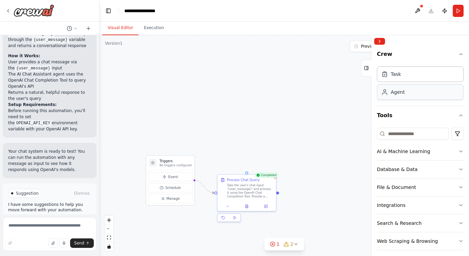
click at [398, 92] on div "Agent" at bounding box center [397, 92] width 14 height 7
click at [398, 134] on input at bounding box center [412, 134] width 72 height 12
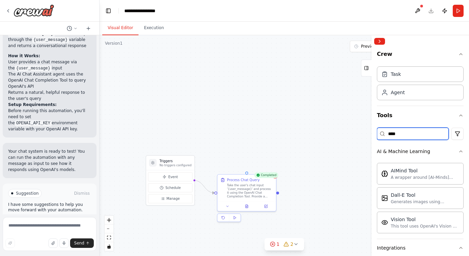
type input "*****"
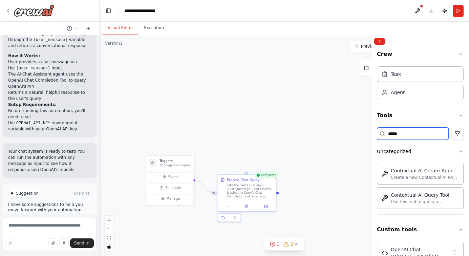
click at [412, 133] on input "*****" at bounding box center [412, 134] width 72 height 12
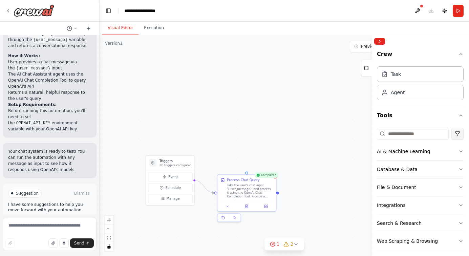
click at [457, 134] on html "Build a system that takes a chat input from a user and queries openai model for…" at bounding box center [234, 128] width 469 height 256
click at [409, 134] on html "Build a system that takes a chat input from a user and queries openai model for…" at bounding box center [234, 128] width 469 height 256
click at [409, 134] on input at bounding box center [412, 134] width 72 height 12
click at [7, 10] on icon at bounding box center [7, 10] width 1 height 3
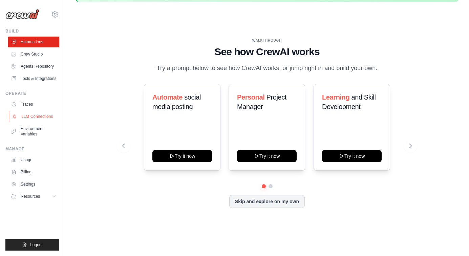
click at [45, 117] on link "LLM Connections" at bounding box center [34, 116] width 51 height 11
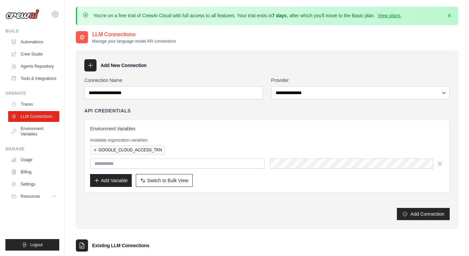
click at [91, 67] on icon at bounding box center [90, 65] width 7 height 7
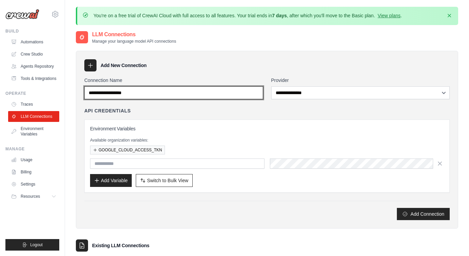
click at [122, 93] on input "Connection Name" at bounding box center [173, 92] width 179 height 13
type input "**********"
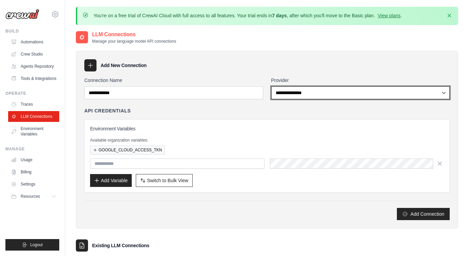
click at [298, 87] on select "**********" at bounding box center [360, 92] width 179 height 13
select select "******"
click at [271, 86] on select "**********" at bounding box center [360, 92] width 179 height 13
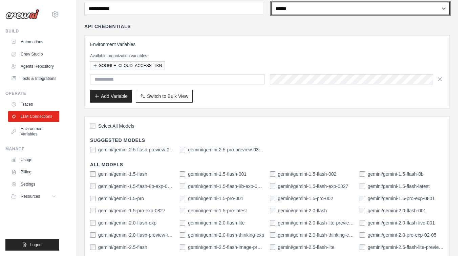
scroll to position [64, 0]
